Goal: Transaction & Acquisition: Download file/media

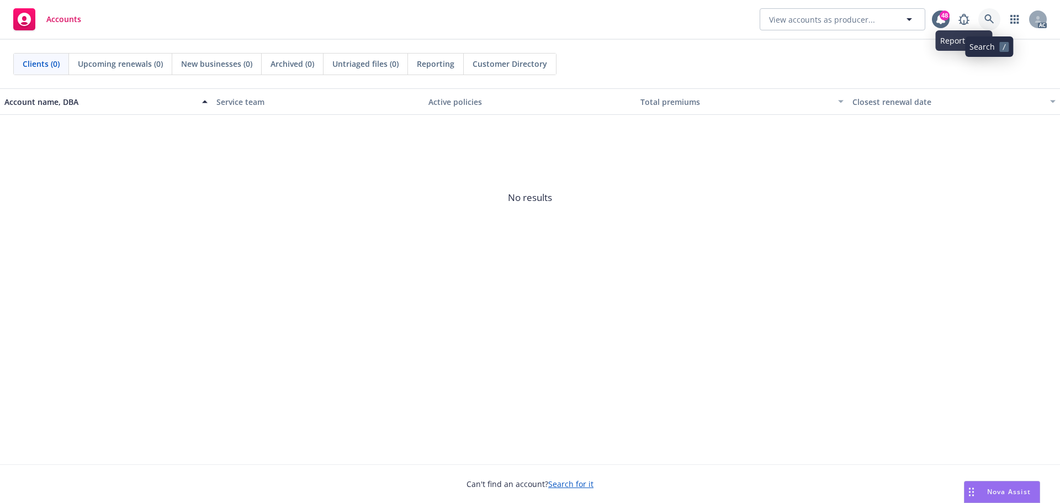
click at [985, 12] on link at bounding box center [989, 19] width 22 height 22
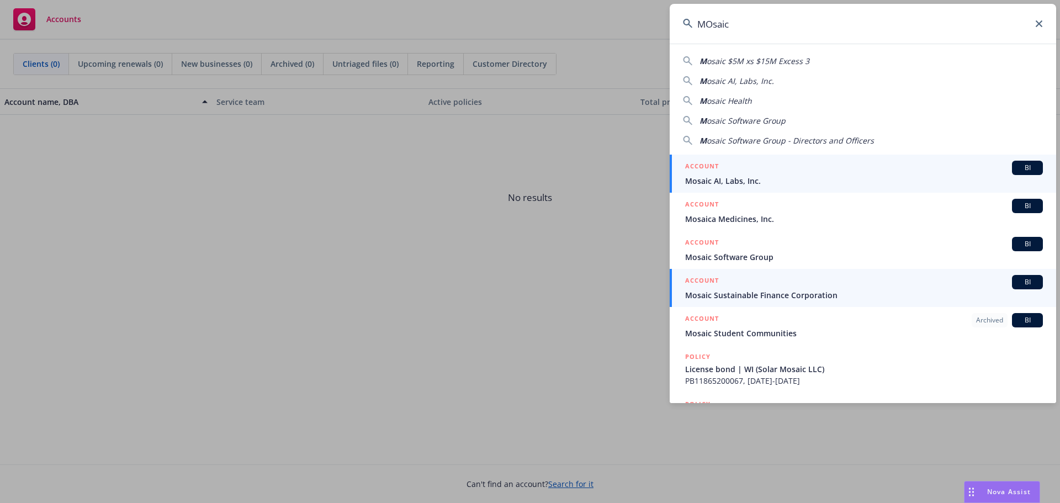
type input "MOsaic"
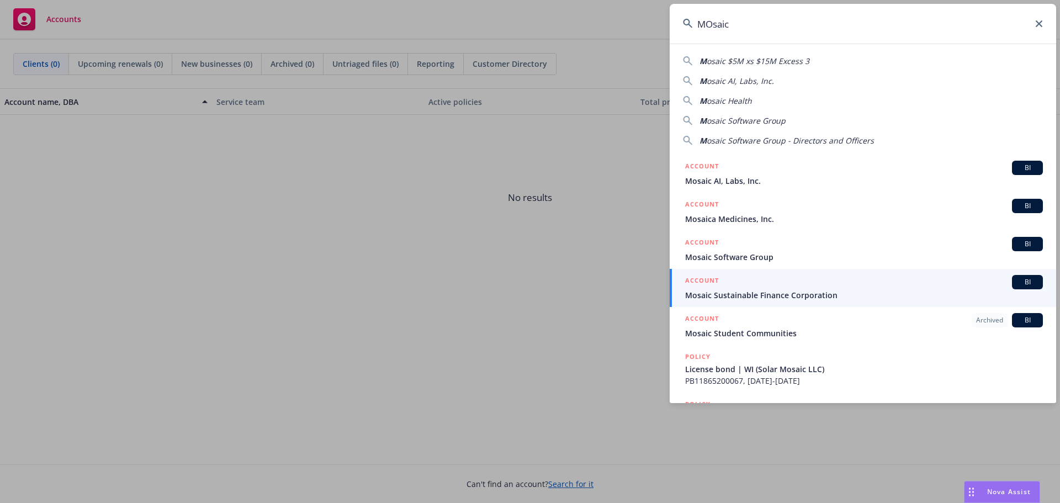
click at [763, 285] on div "ACCOUNT BI" at bounding box center [864, 282] width 358 height 14
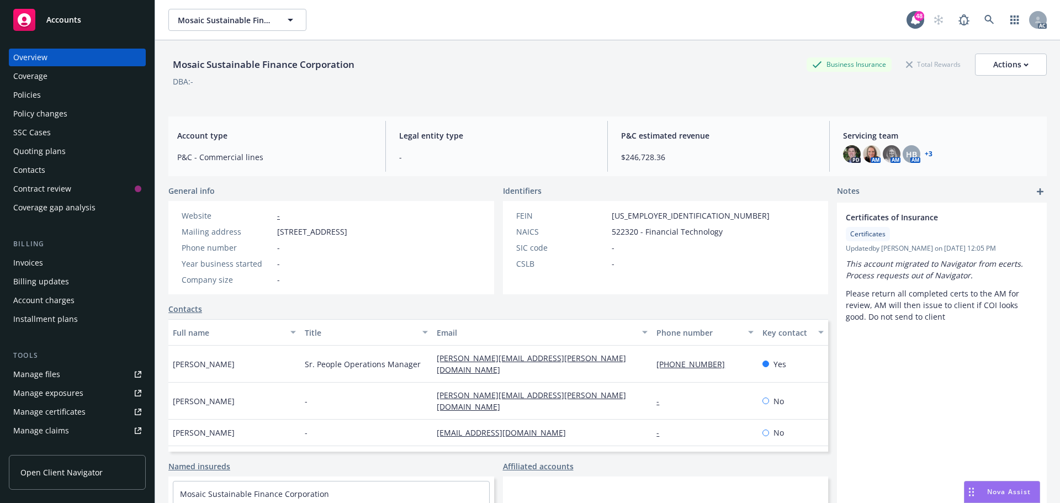
click at [30, 97] on div "Policies" at bounding box center [27, 95] width 28 height 18
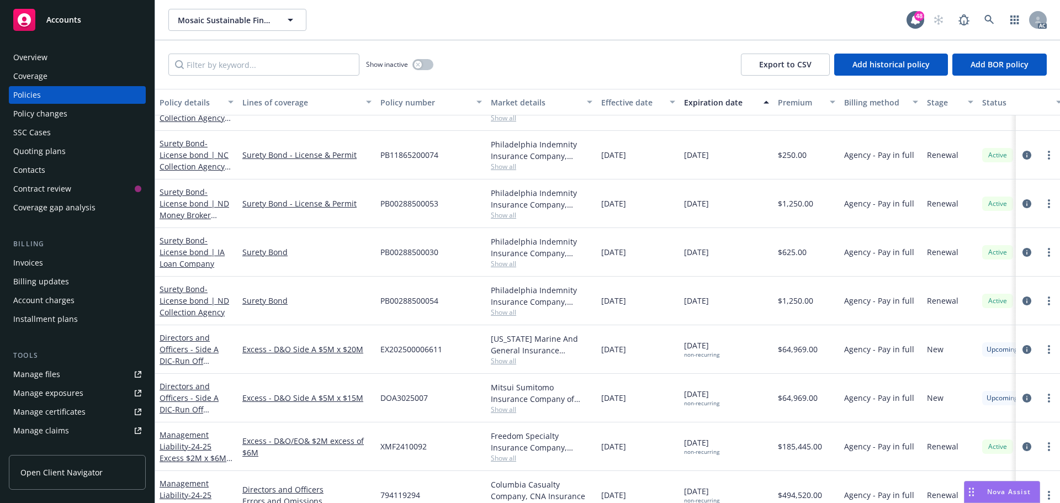
scroll to position [2484, 0]
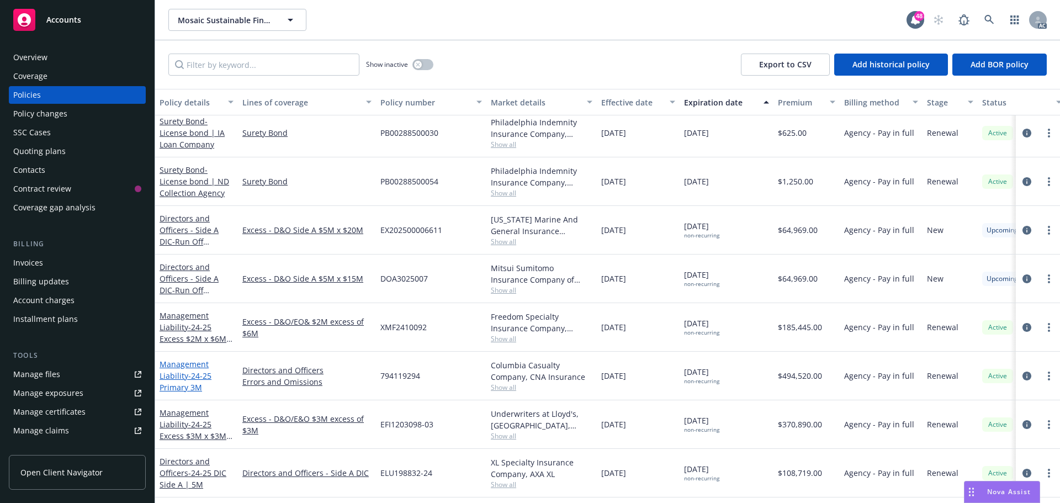
click at [183, 377] on link "Management Liability - 24-25 Primary 3M" at bounding box center [186, 376] width 52 height 34
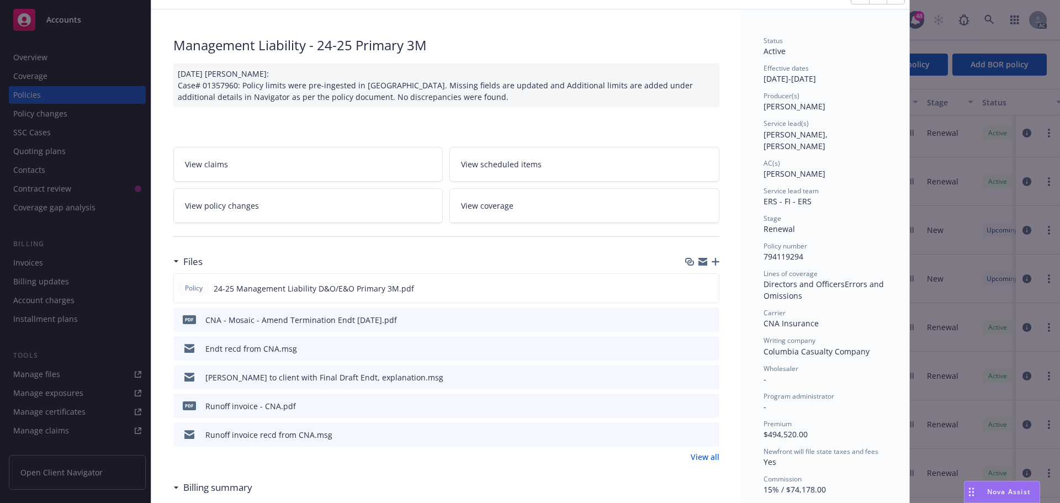
scroll to position [55, 0]
click at [326, 288] on span "24-25 Management Liability D&O/E&O Primary 3M.pdf" at bounding box center [314, 288] width 200 height 12
click at [686, 284] on icon "download file" at bounding box center [690, 287] width 9 height 9
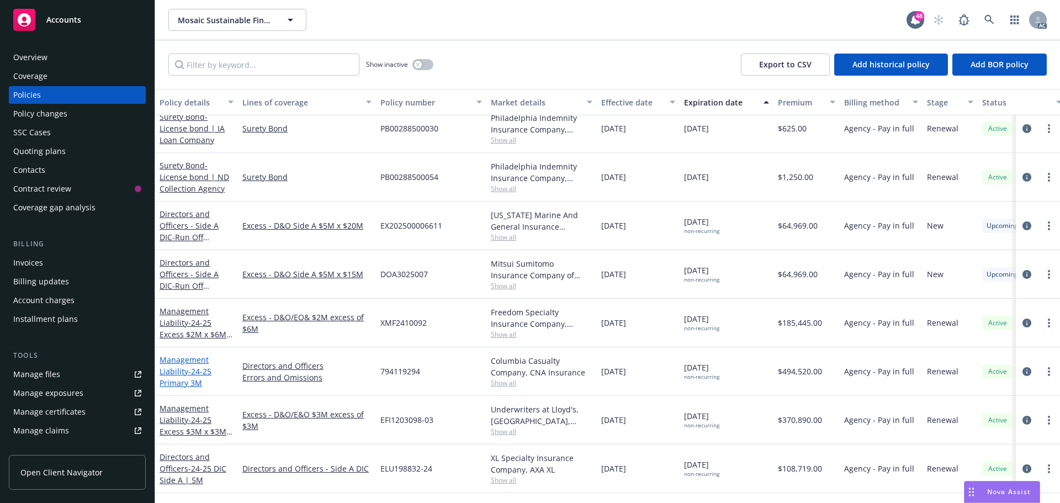
scroll to position [2531, 0]
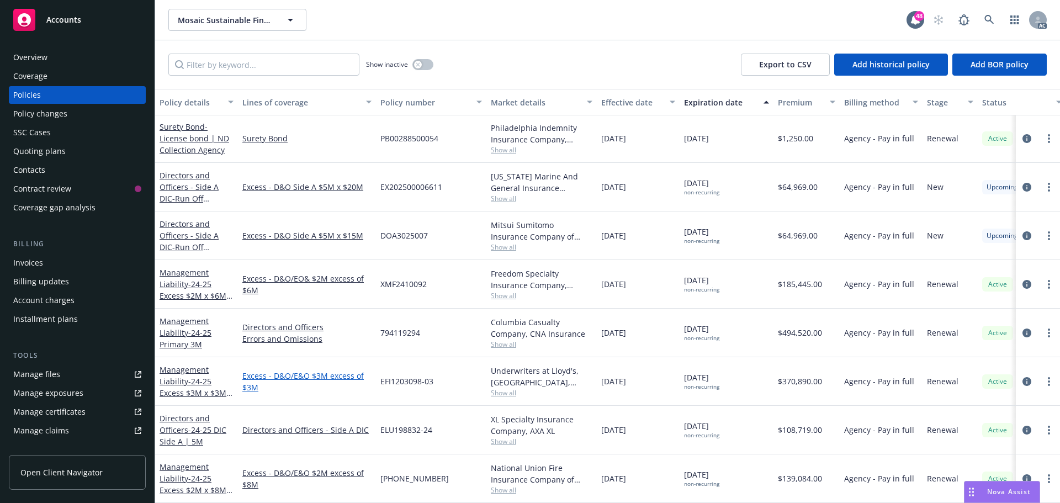
click at [258, 370] on link "Excess - D&O/E&O $3M excess of $3M" at bounding box center [306, 381] width 129 height 23
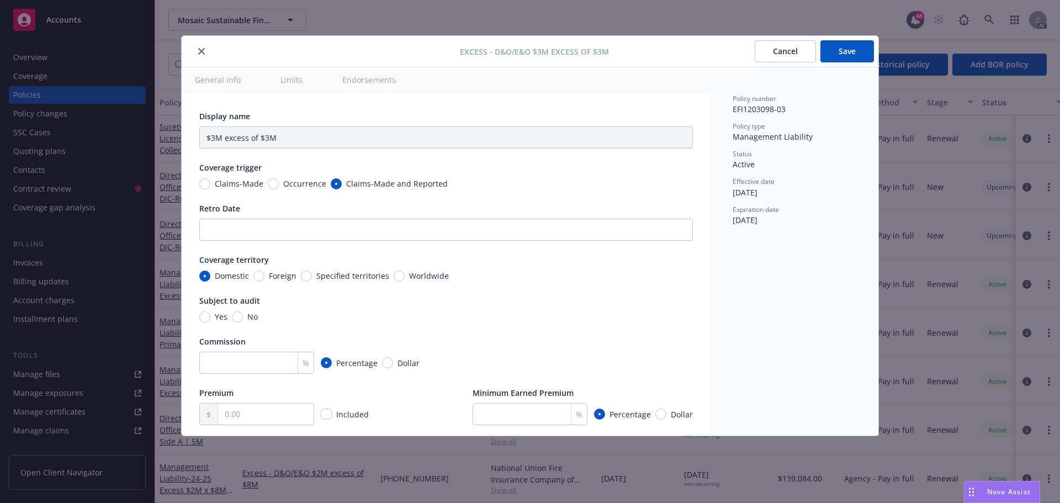
type textarea "x"
type input "Directors and Officers, Errors and Omissions $3M excess of $3M"
drag, startPoint x: 203, startPoint y: 55, endPoint x: 221, endPoint y: 100, distance: 48.8
click at [200, 55] on button "close" at bounding box center [201, 51] width 13 height 13
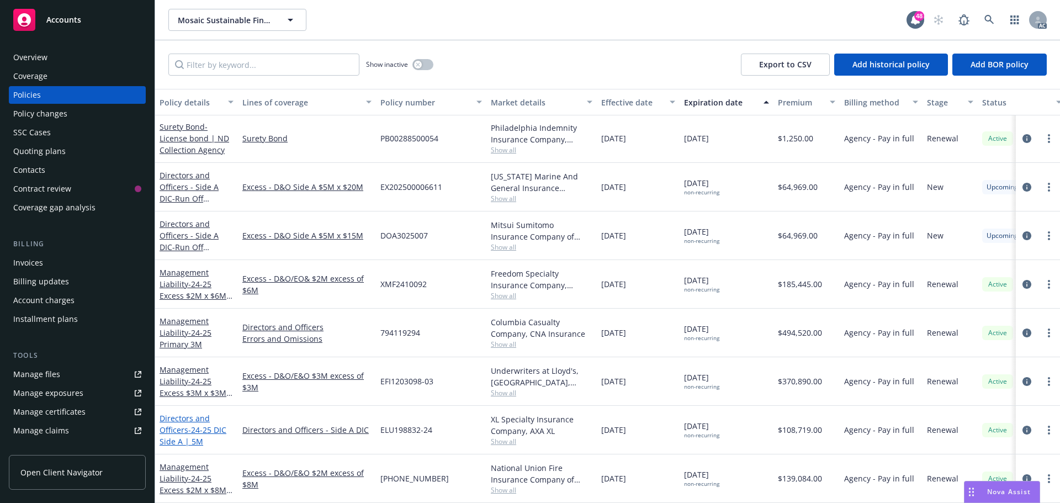
click at [208, 424] on span "- 24-25 DIC Side A | 5M" at bounding box center [193, 435] width 67 height 22
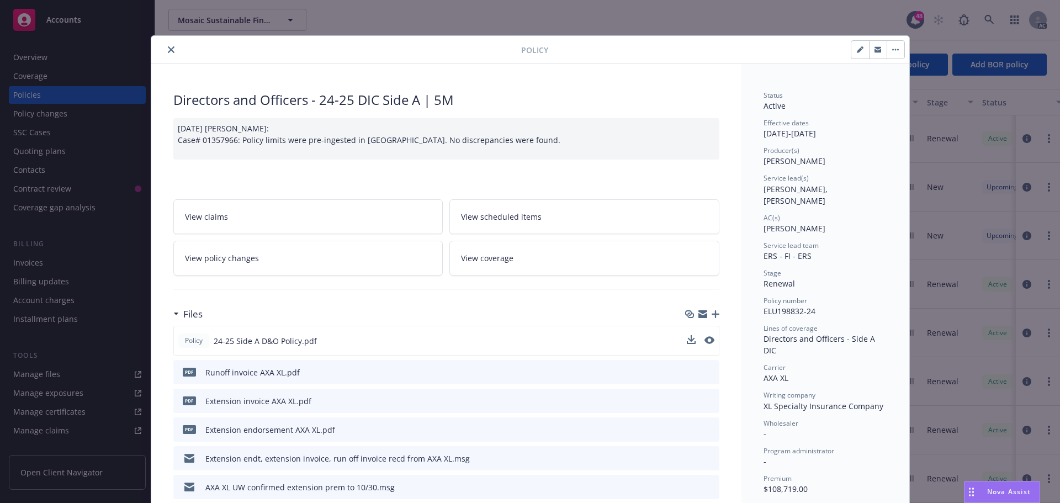
scroll to position [55, 0]
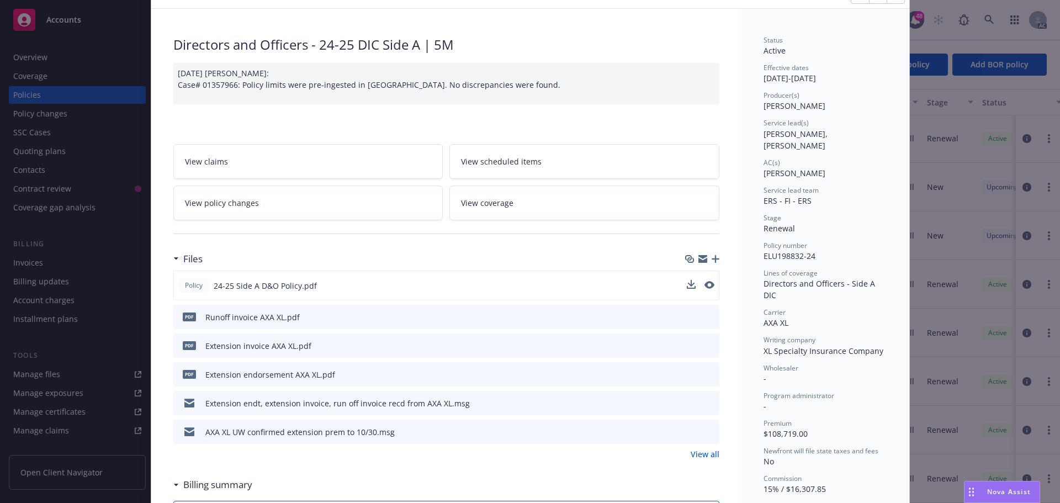
click at [623, 286] on div "Policy 24-25 Side A D&O Policy.pdf" at bounding box center [446, 285] width 546 height 30
click at [688, 282] on icon "download file" at bounding box center [690, 284] width 9 height 9
click at [687, 44] on div "Directors and Officers - 24-25 DIC Side A | 5M" at bounding box center [446, 44] width 546 height 19
click at [921, 50] on div "Policy Directors and Officers - 24-25 DIC Side A | 5M [DATE] [PERSON_NAME]: Cas…" at bounding box center [530, 251] width 1060 height 503
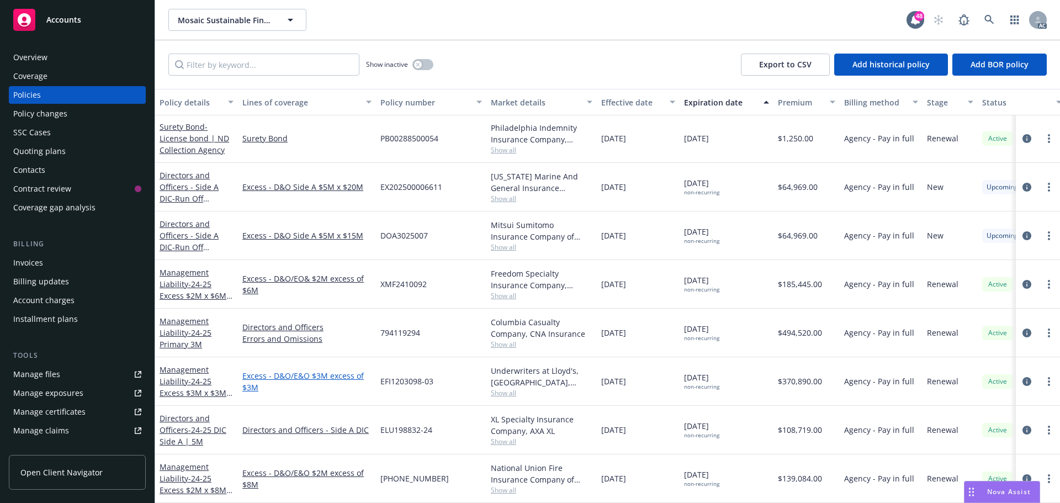
click at [308, 373] on link "Excess - D&O/E&O $3M excess of $3M" at bounding box center [306, 381] width 129 height 23
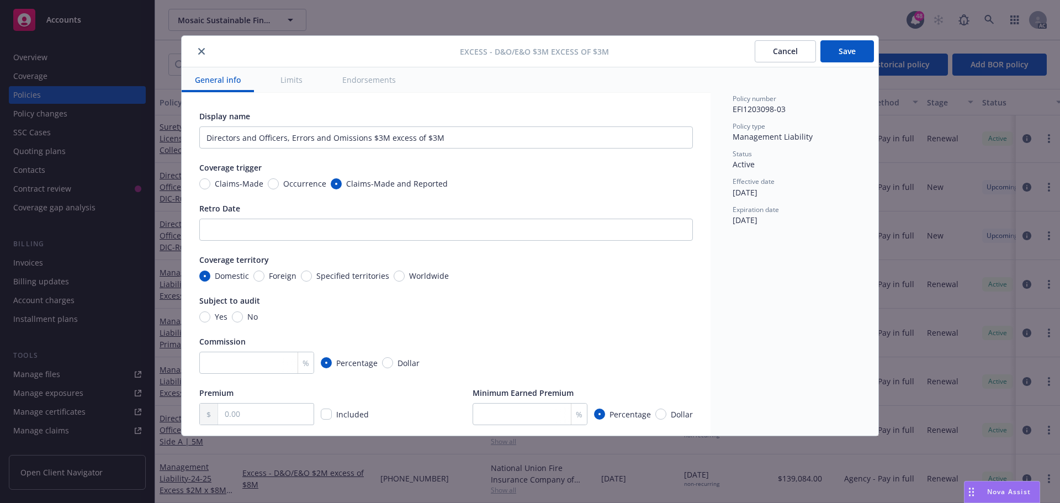
type textarea "x"
click at [208, 57] on div at bounding box center [323, 51] width 274 height 13
click at [203, 54] on icon "close" at bounding box center [201, 51] width 7 height 7
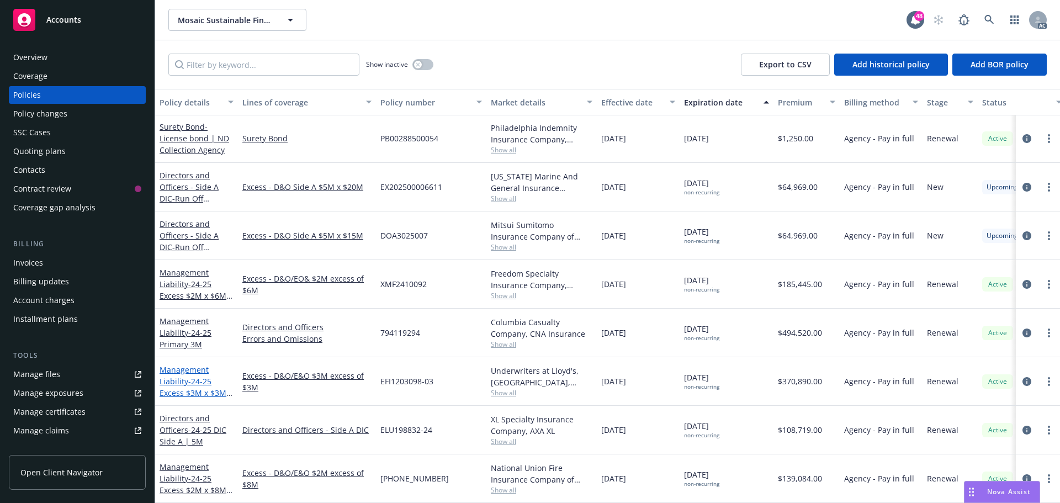
click at [183, 374] on link "Management Liability - 24-25 Excess $3M x $3M (LAYER 1)" at bounding box center [193, 386] width 67 height 45
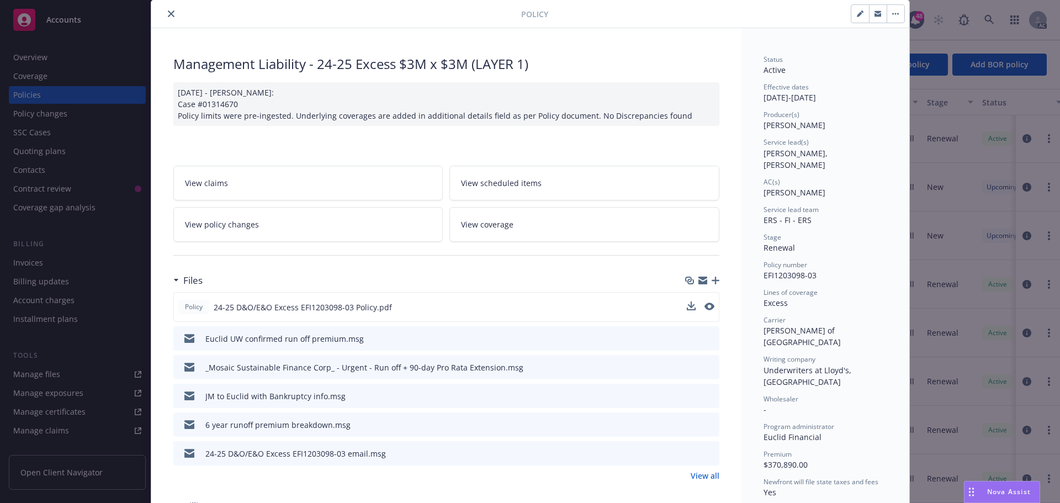
scroll to position [55, 0]
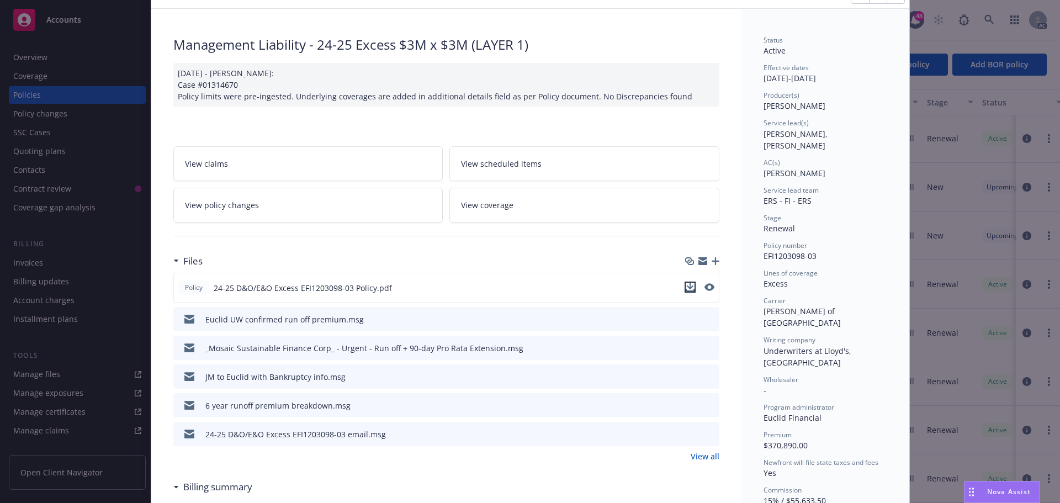
click at [688, 284] on icon "download file" at bounding box center [690, 287] width 9 height 9
click at [482, 404] on div "6 year runoff premium breakdown.msg" at bounding box center [446, 405] width 546 height 24
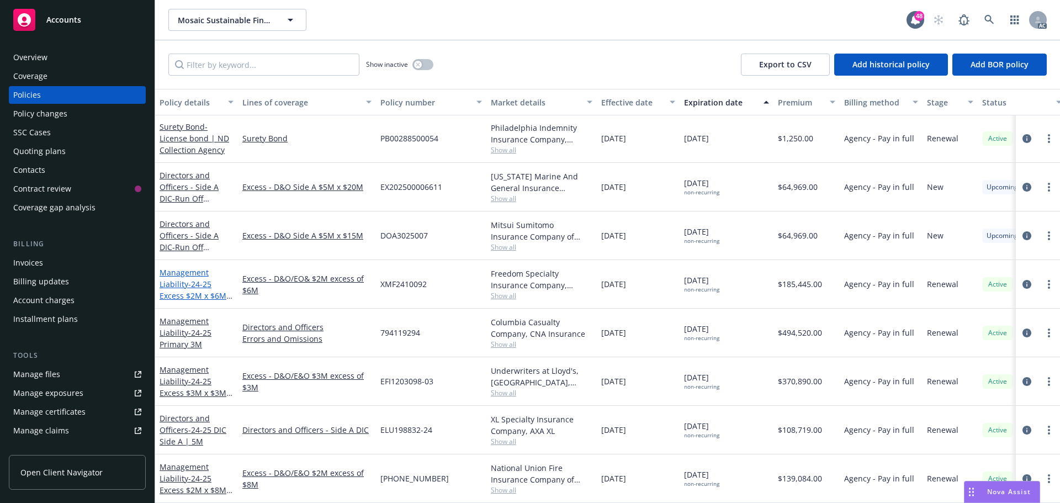
click at [198, 279] on span "- 24-25 Excess $2M x $6M (LAYER 2)" at bounding box center [196, 296] width 73 height 34
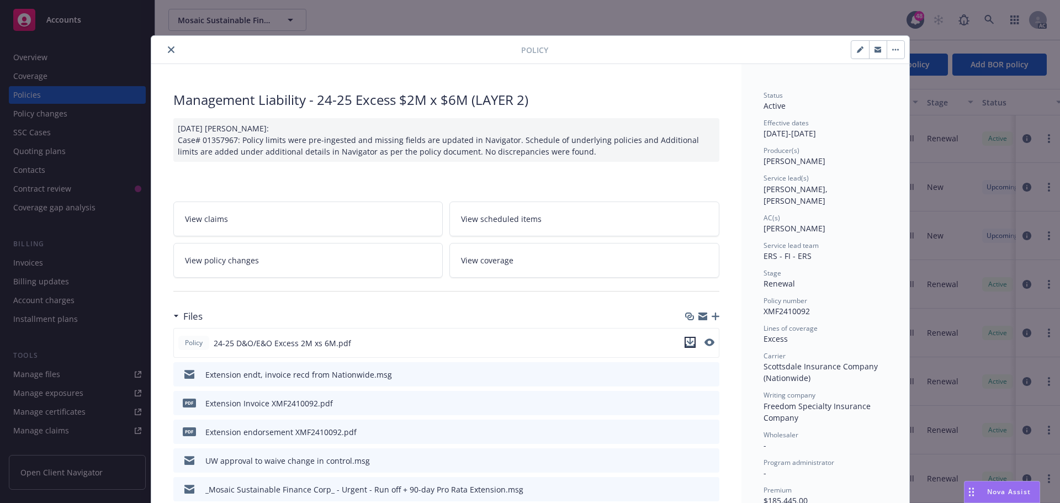
click at [686, 341] on icon "download file" at bounding box center [690, 342] width 9 height 9
click at [747, 36] on div "Policy" at bounding box center [530, 50] width 758 height 28
drag, startPoint x: 163, startPoint y: 51, endPoint x: 141, endPoint y: 53, distance: 22.2
click at [164, 51] on button "close" at bounding box center [170, 49] width 13 height 13
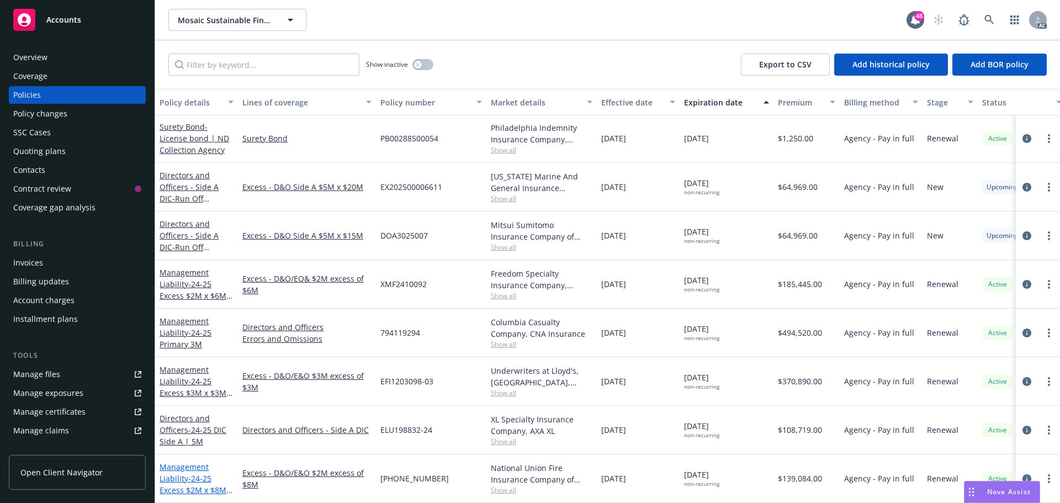
click at [205, 474] on span "- 24-25 Excess $2M x $8M (LAYER 3)" at bounding box center [196, 490] width 73 height 34
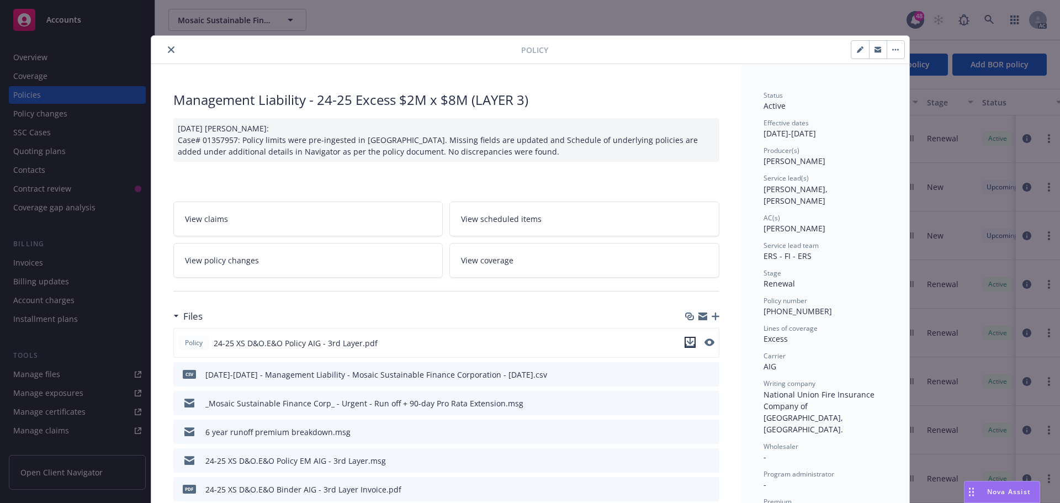
click at [687, 338] on icon "download file" at bounding box center [690, 342] width 9 height 9
click at [734, 20] on div "Policy Management Liability - 24-25 Excess $2M x $8M (LAYER 3) [DATE] [PERSON_N…" at bounding box center [530, 251] width 1060 height 503
click at [168, 49] on icon "close" at bounding box center [171, 49] width 7 height 7
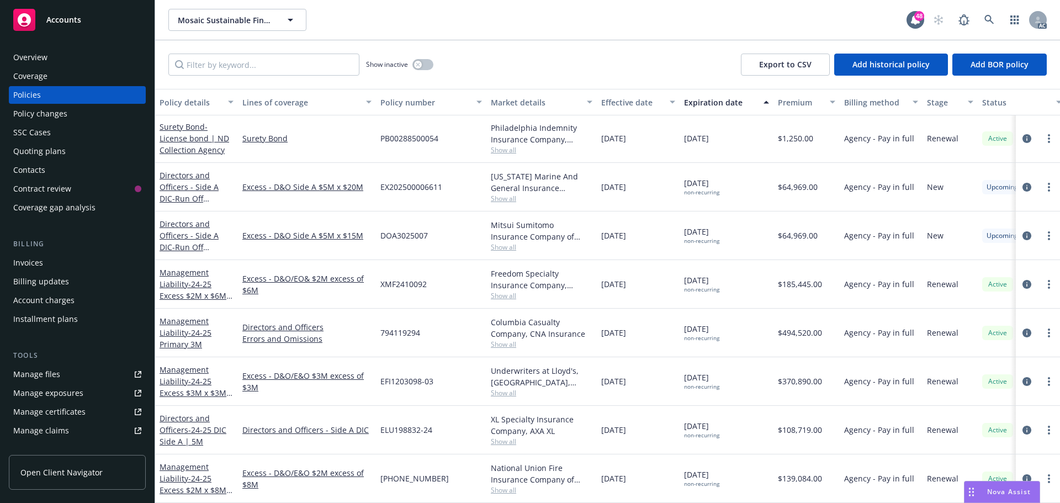
click at [371, 298] on div "Excess - D&O/EO& $2M excess of $6M" at bounding box center [307, 284] width 138 height 49
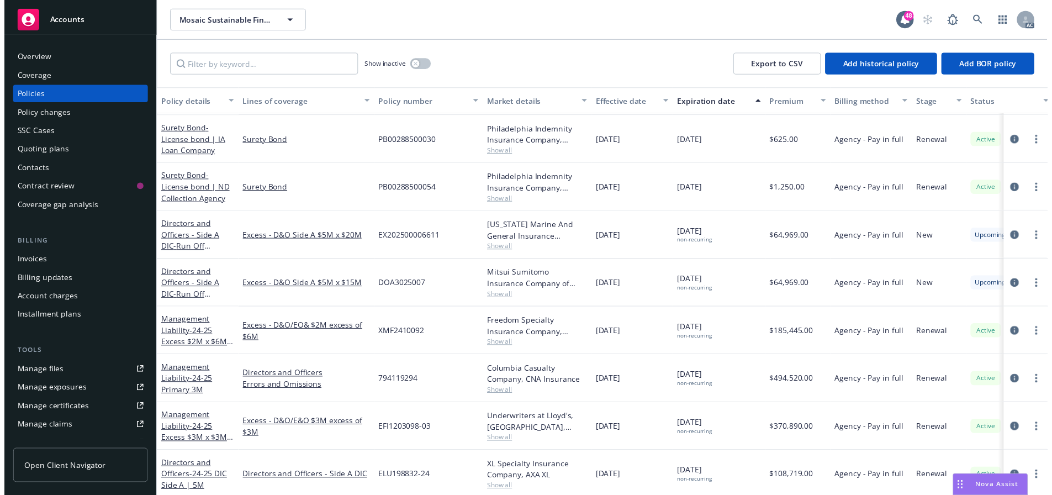
scroll to position [2531, 0]
